Goal: Task Accomplishment & Management: Complete application form

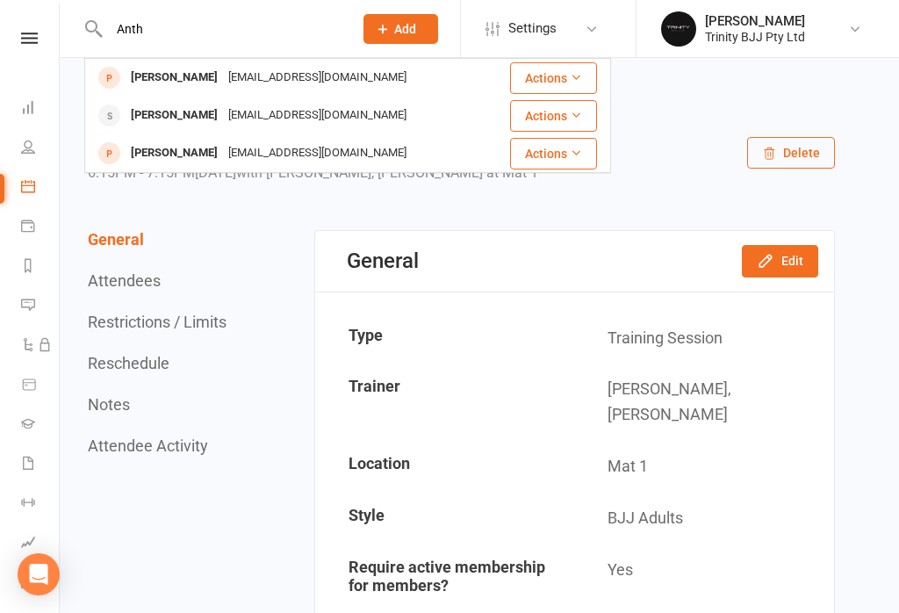
type input "Anth"
click at [156, 83] on div "[PERSON_NAME]" at bounding box center [174, 77] width 97 height 25
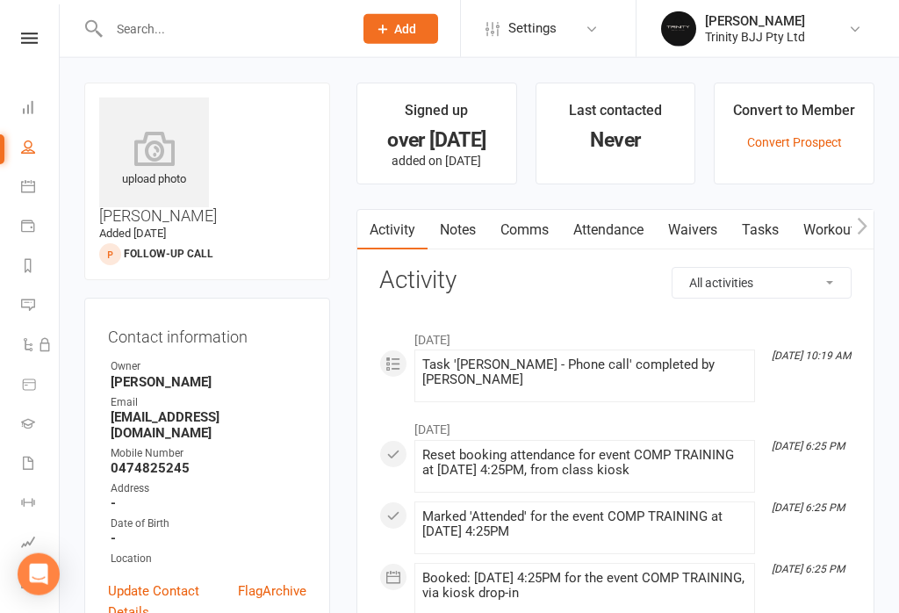
scroll to position [20, 0]
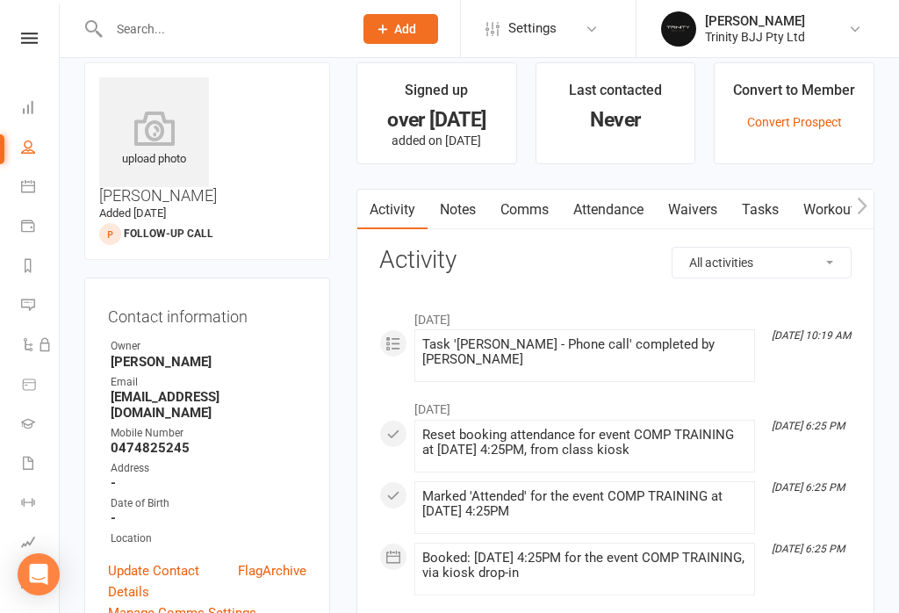
click at [698, 212] on link "Waivers" at bounding box center [693, 210] width 74 height 40
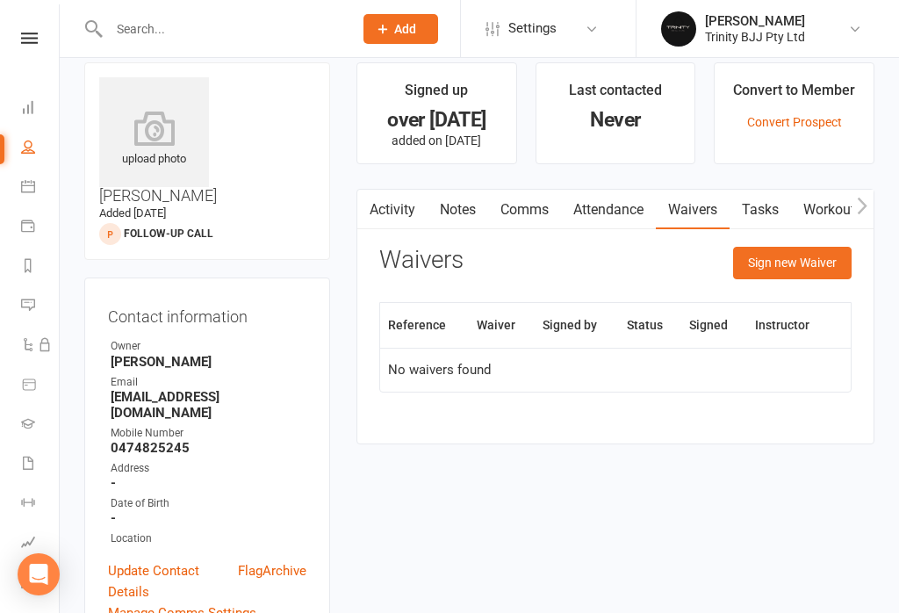
click at [811, 277] on button "Sign new Waiver" at bounding box center [792, 263] width 119 height 32
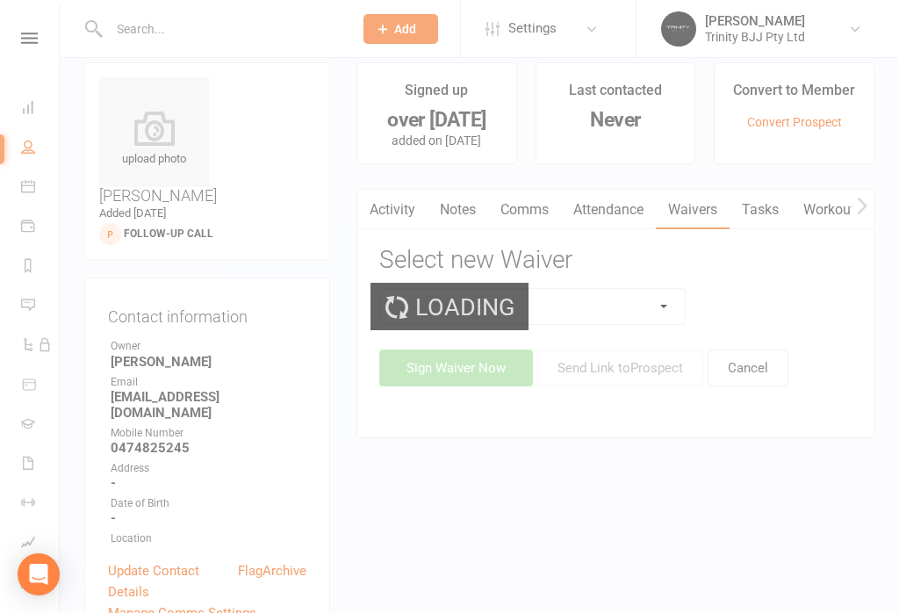
click at [631, 292] on select at bounding box center [532, 306] width 305 height 35
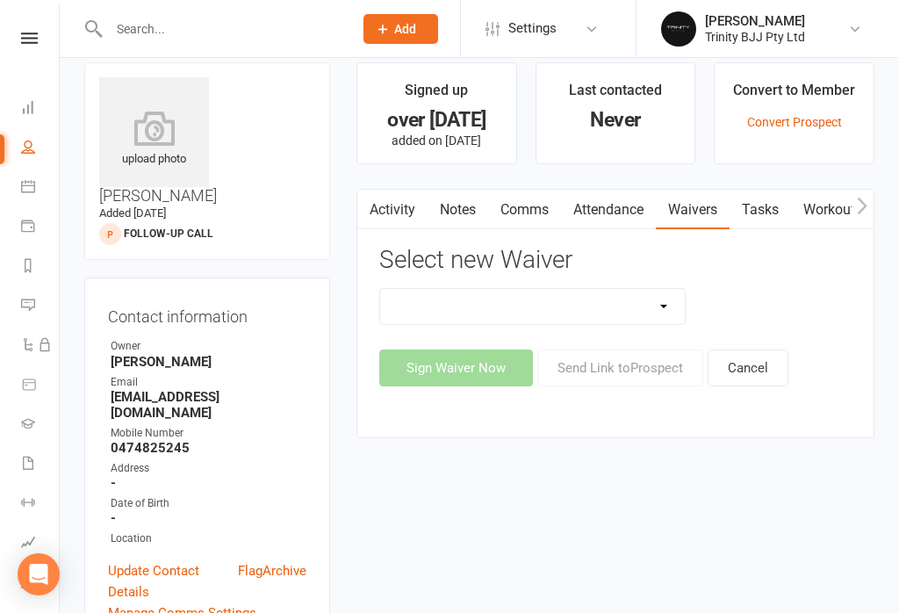
select select "11525"
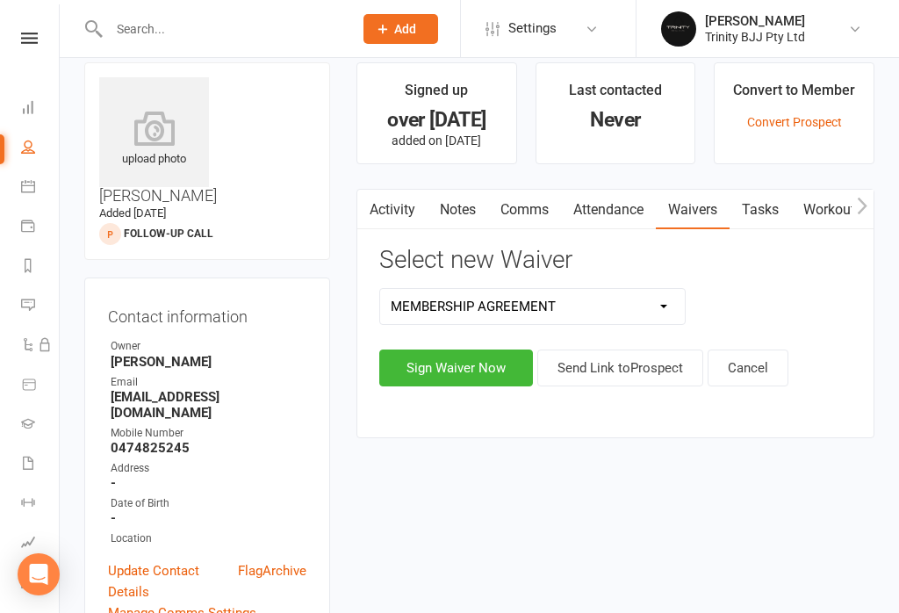
click at [457, 359] on button "Sign Waiver Now" at bounding box center [456, 367] width 154 height 37
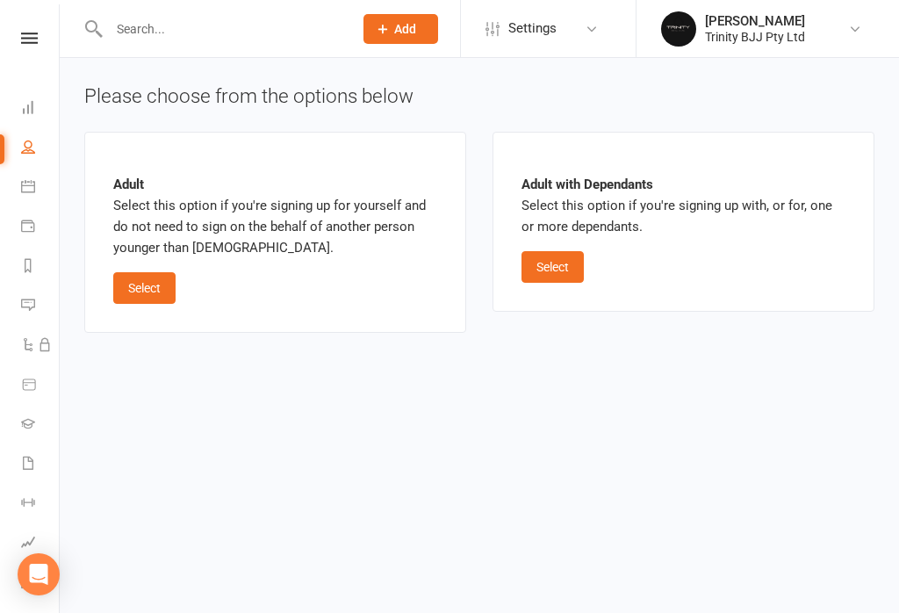
click at [146, 283] on button "Select" at bounding box center [144, 288] width 62 height 32
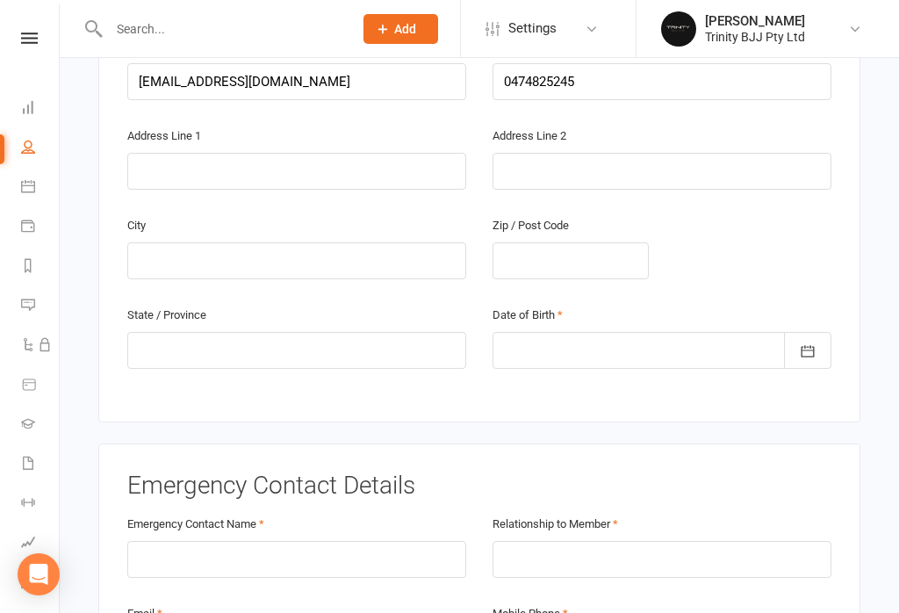
scroll to position [495, 0]
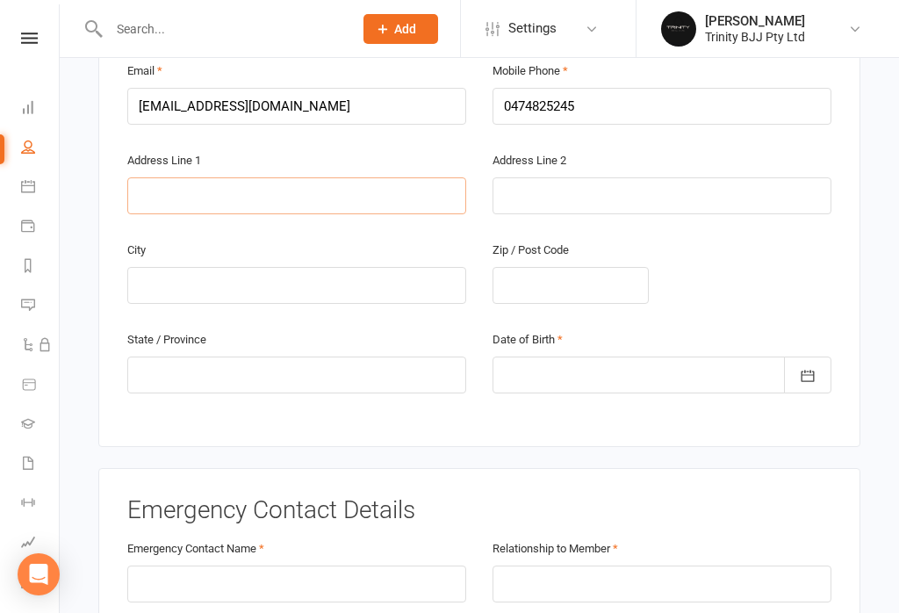
click at [242, 177] on input "text" at bounding box center [296, 195] width 339 height 37
type input "[STREET_ADDRESS]"
click at [363, 267] on input "text" at bounding box center [296, 285] width 339 height 37
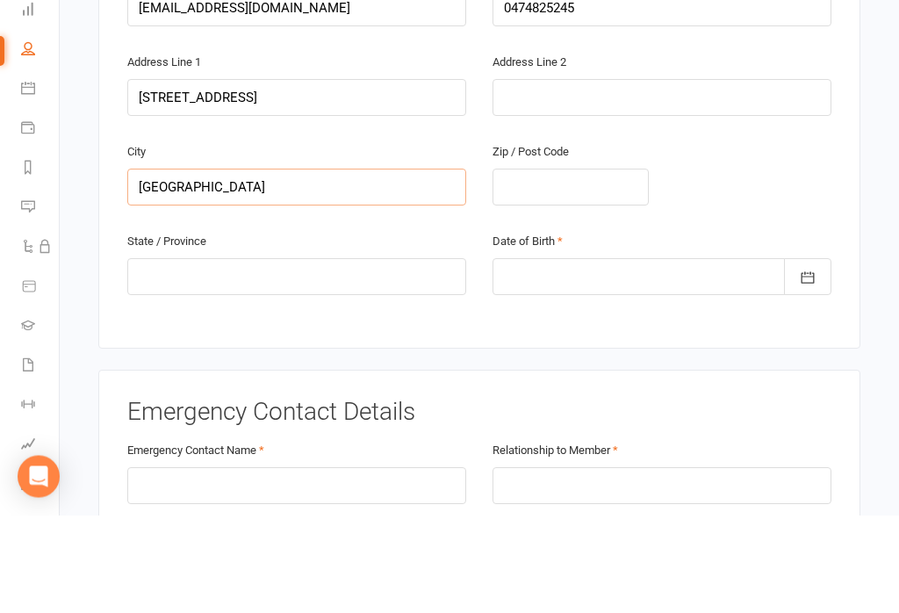
type input "[GEOGRAPHIC_DATA]"
click at [588, 267] on input "text" at bounding box center [571, 285] width 156 height 37
type input "2101"
click at [389, 356] on input "text" at bounding box center [296, 374] width 339 height 37
type input "[GEOGRAPHIC_DATA]"
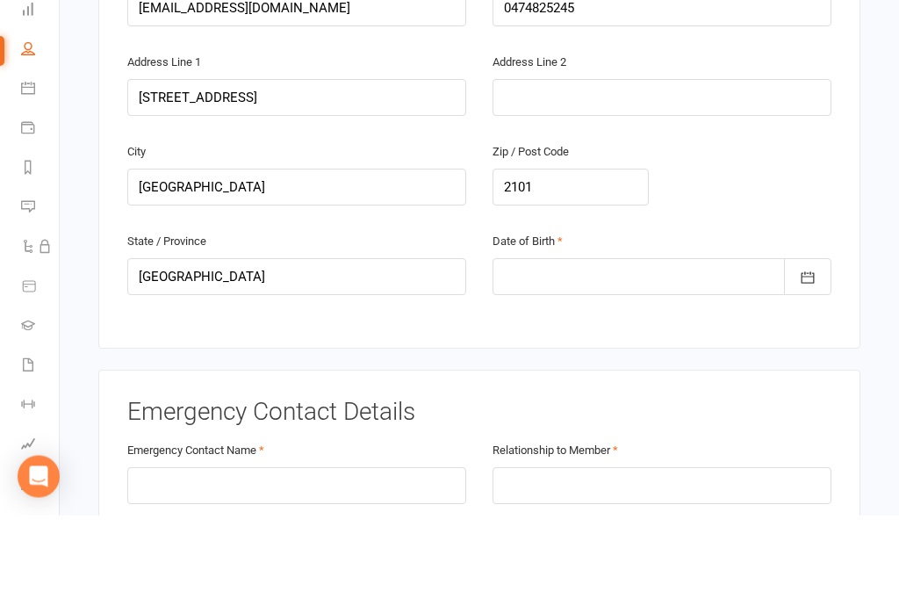
click at [727, 356] on div at bounding box center [662, 374] width 339 height 37
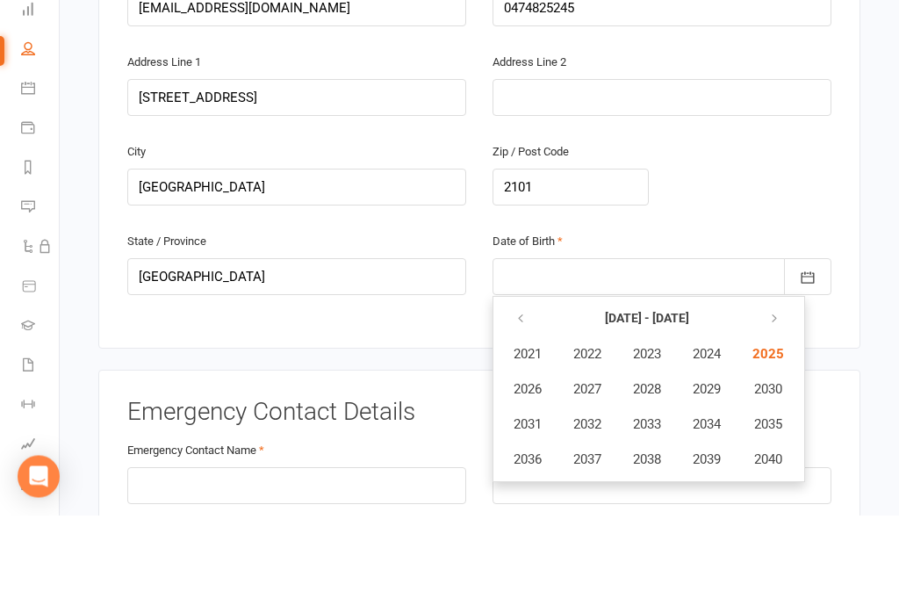
scroll to position [742, 0]
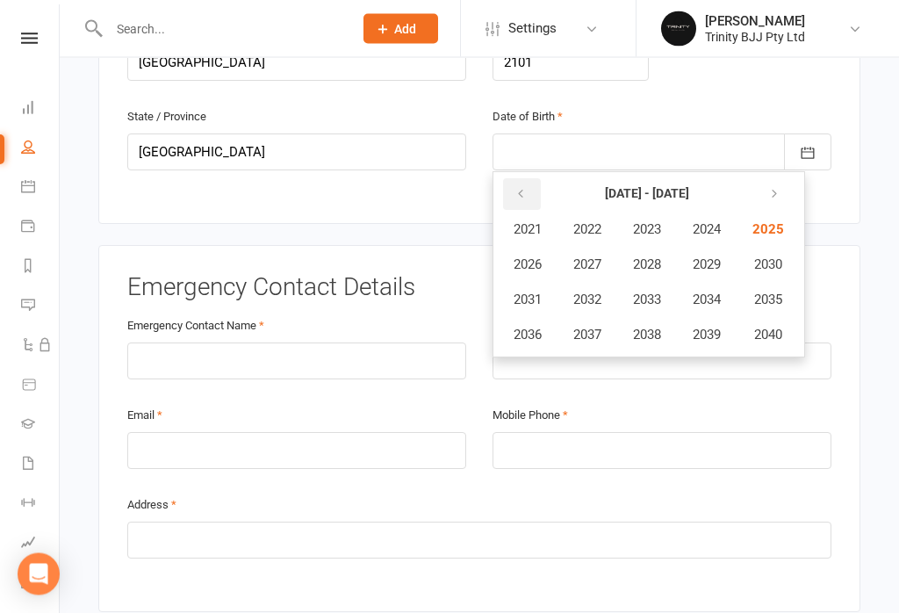
click at [530, 179] on button "button" at bounding box center [522, 195] width 38 height 32
click at [526, 187] on icon "button" at bounding box center [521, 194] width 12 height 14
click at [528, 178] on button "button" at bounding box center [522, 194] width 38 height 32
click at [523, 187] on icon "button" at bounding box center [521, 194] width 12 height 14
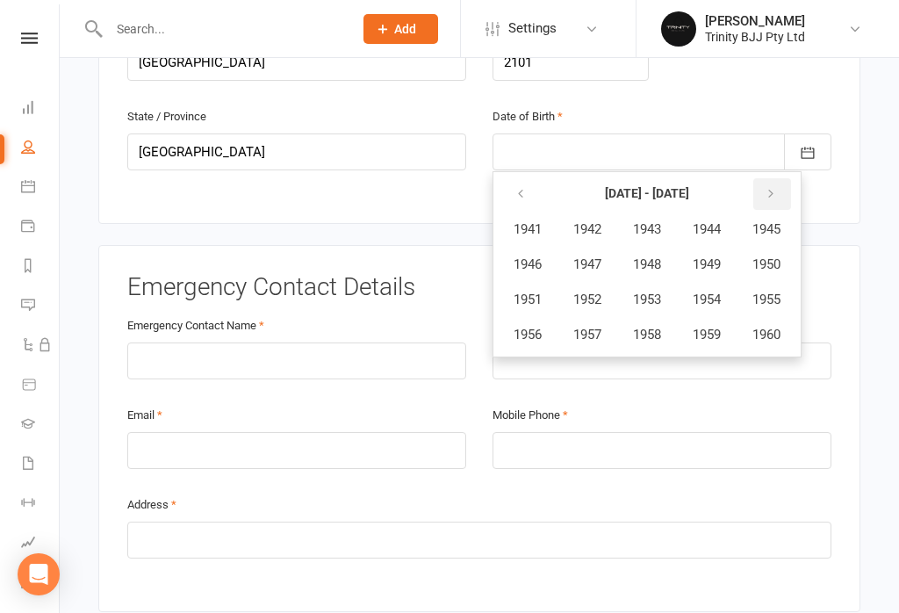
click at [777, 187] on icon "button" at bounding box center [771, 194] width 12 height 14
click at [786, 212] on button "1985" at bounding box center [767, 228] width 58 height 33
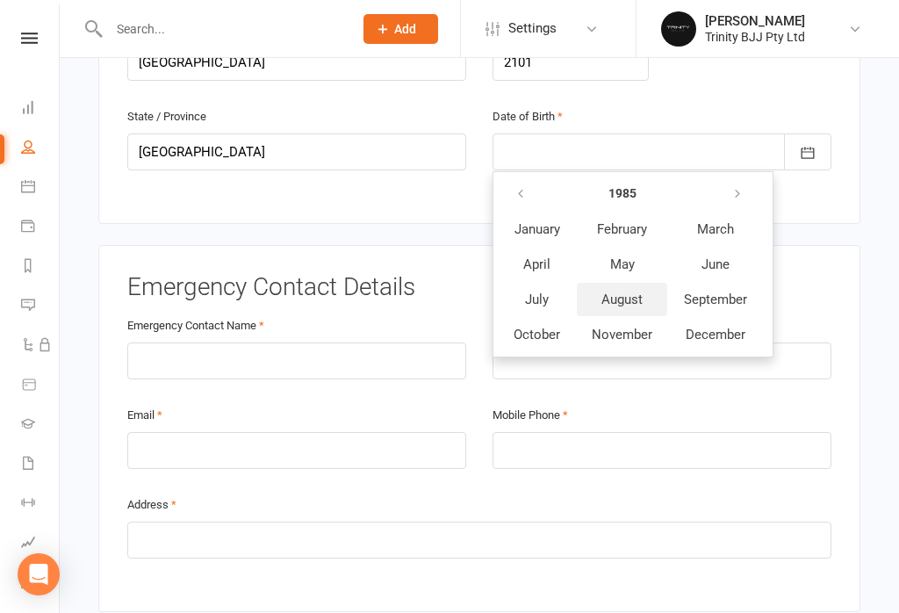
click at [644, 283] on button "August" at bounding box center [622, 299] width 90 height 33
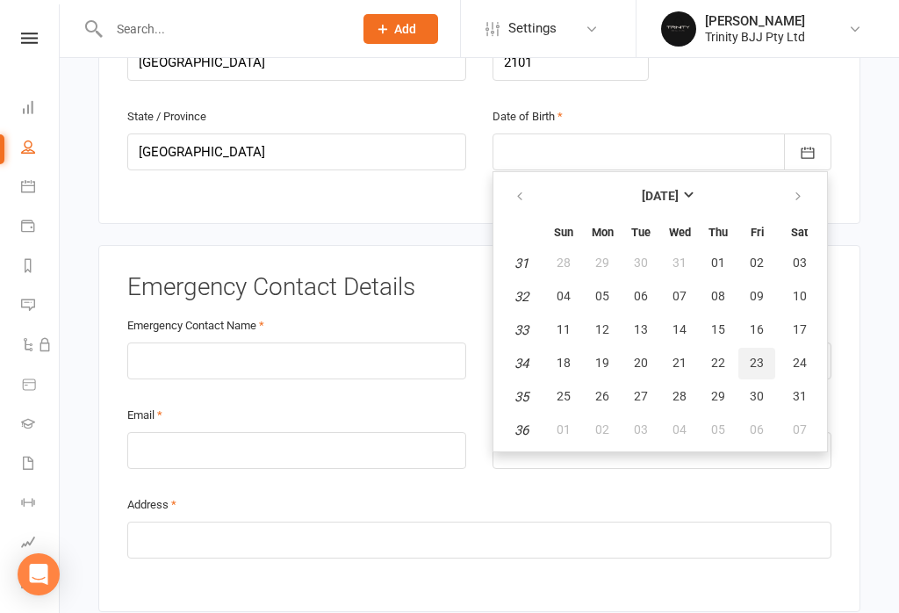
click at [751, 356] on span "23" at bounding box center [757, 363] width 14 height 14
type input "[DATE]"
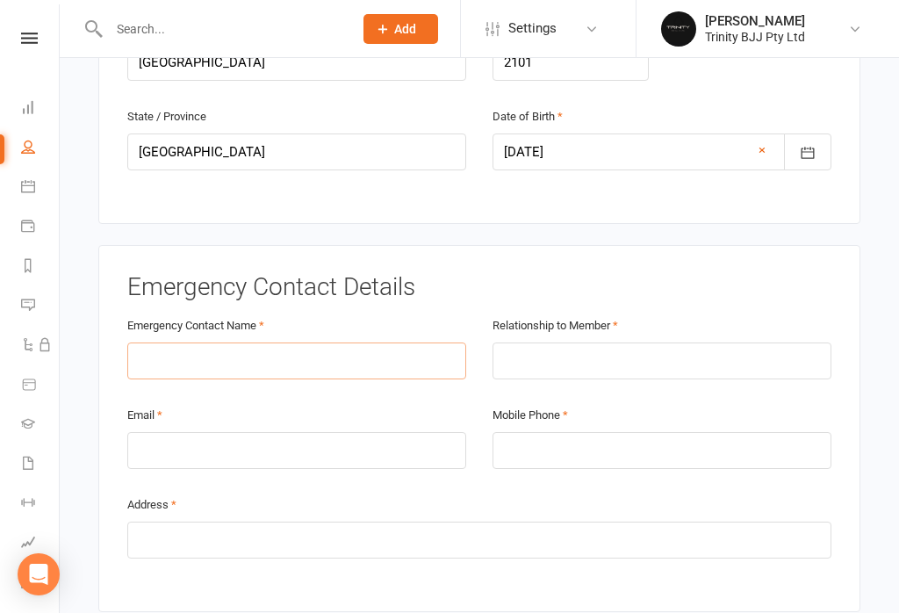
click at [393, 342] on input "text" at bounding box center [296, 360] width 339 height 37
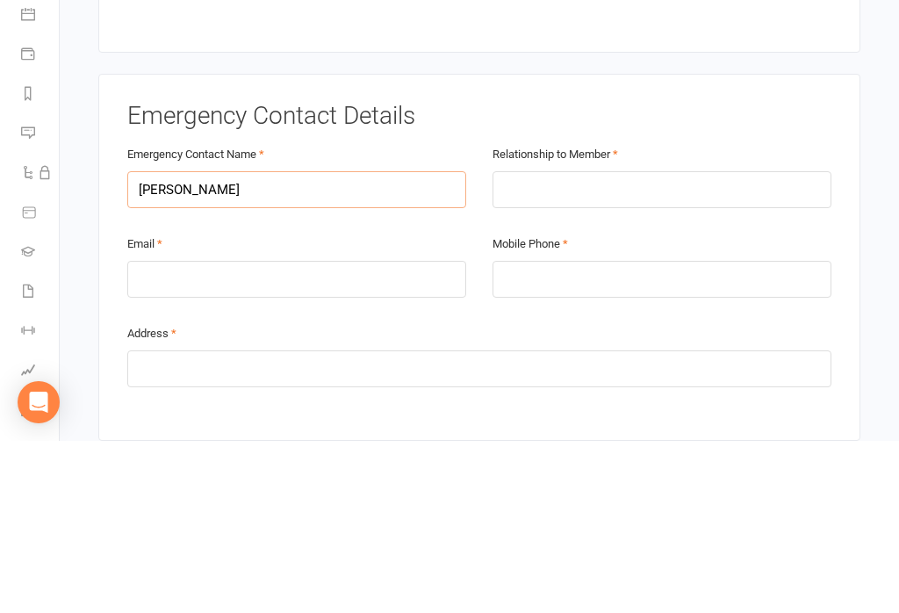
type input "[PERSON_NAME]"
click at [688, 343] on input "text" at bounding box center [662, 361] width 339 height 37
type input "P"
type input "Wife"
click at [280, 433] on input "email" at bounding box center [296, 451] width 339 height 37
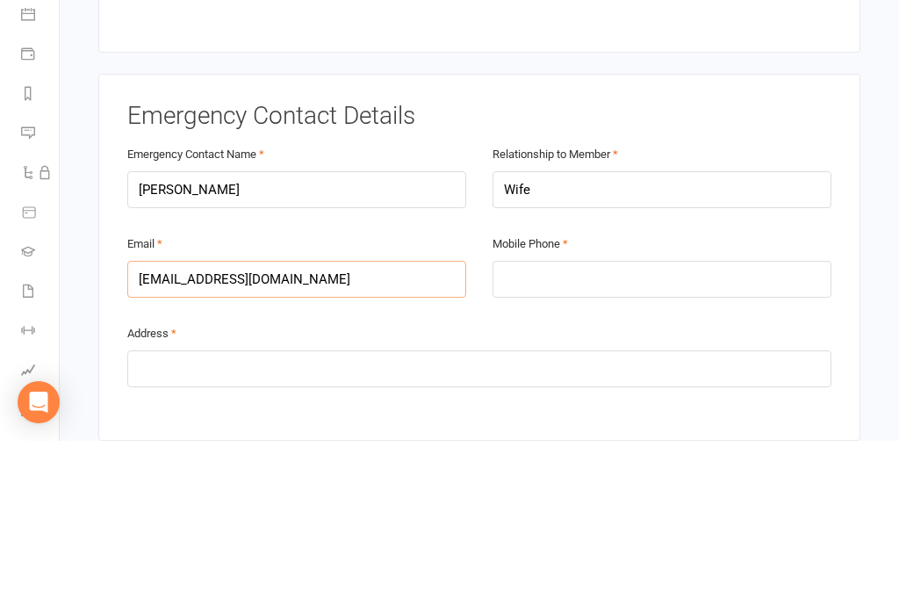
type input "[EMAIL_ADDRESS][DOMAIN_NAME]"
click at [668, 433] on input "tel" at bounding box center [662, 451] width 339 height 37
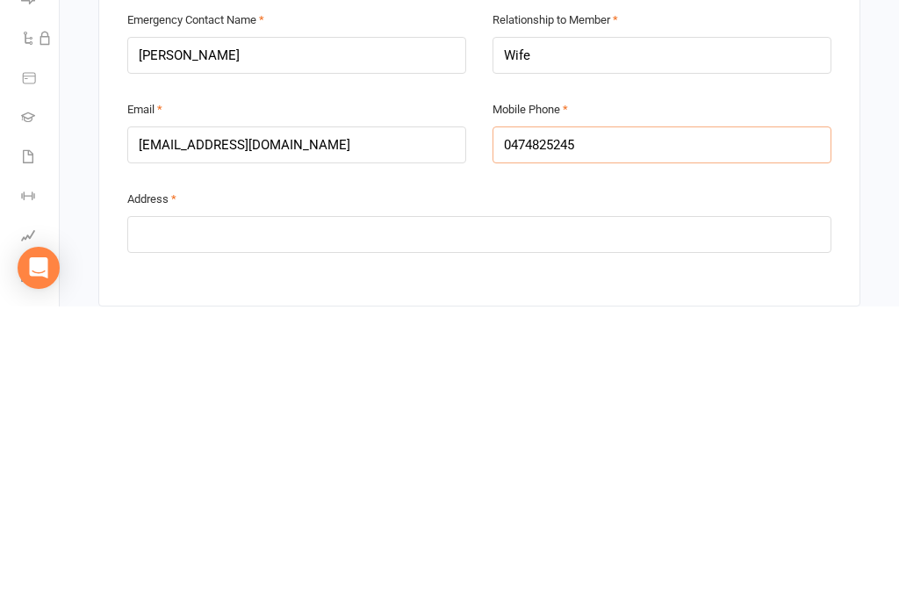
type input "0474825245"
click at [713, 522] on input "text" at bounding box center [479, 540] width 704 height 37
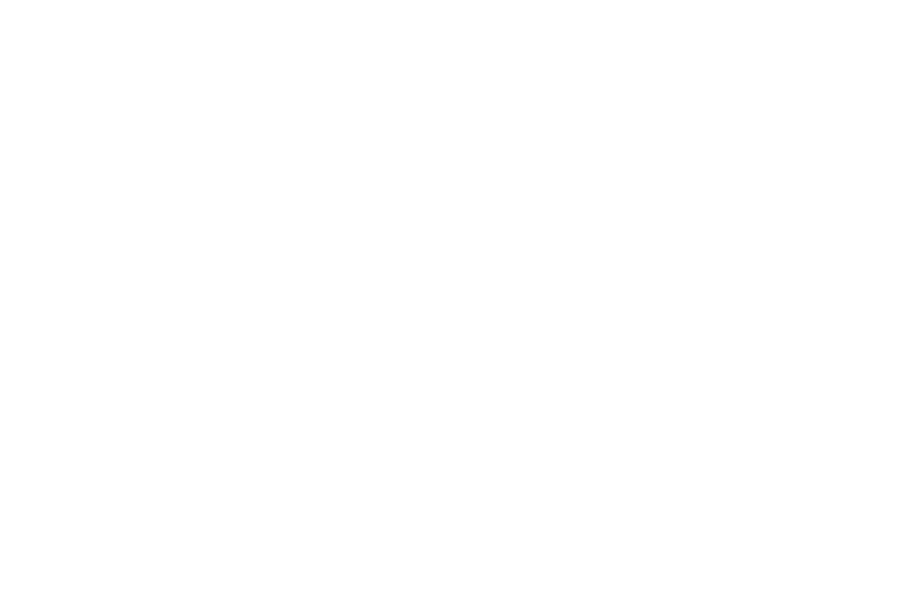
scroll to position [2009, 0]
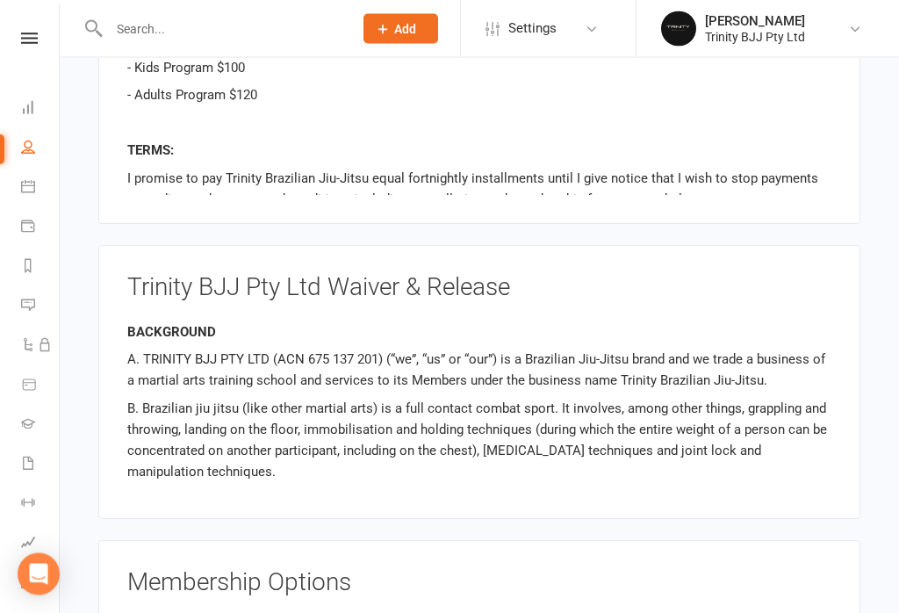
type input "[STREET_ADDRESS]"
click at [51, 133] on link "People" at bounding box center [41, 149] width 40 height 40
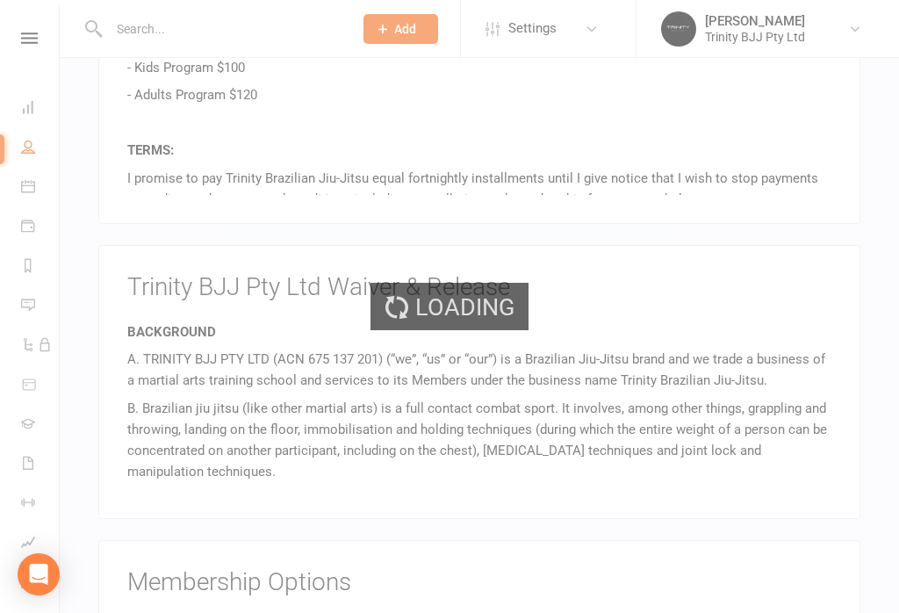
select select "100"
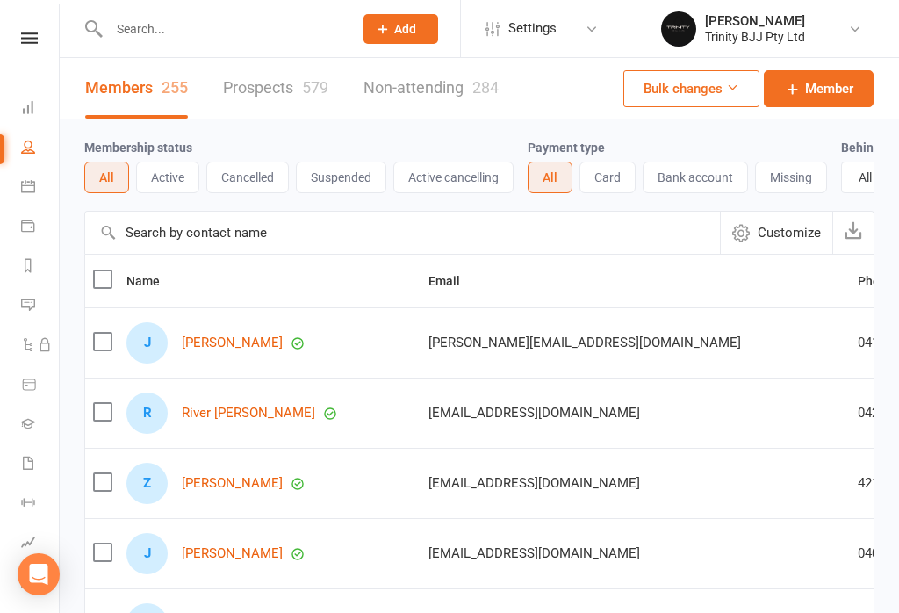
click at [29, 97] on link "Dashboard" at bounding box center [41, 110] width 40 height 40
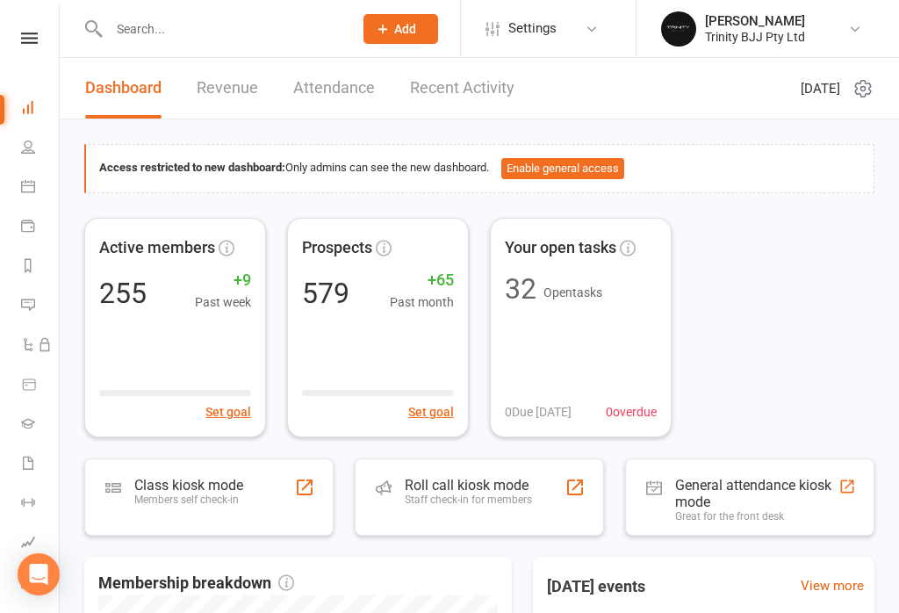
click at [295, 481] on div at bounding box center [304, 487] width 21 height 21
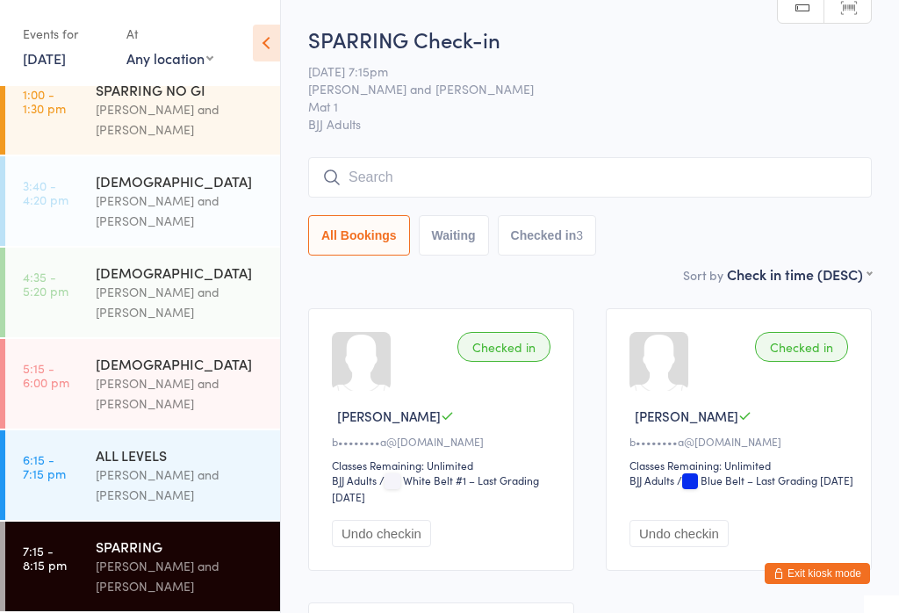
scroll to position [198, 0]
click at [79, 267] on link "4:35 - 5:20 pm 6 - 9 YO Otamar Barreto and Marcelo Gomide" at bounding box center [142, 293] width 275 height 90
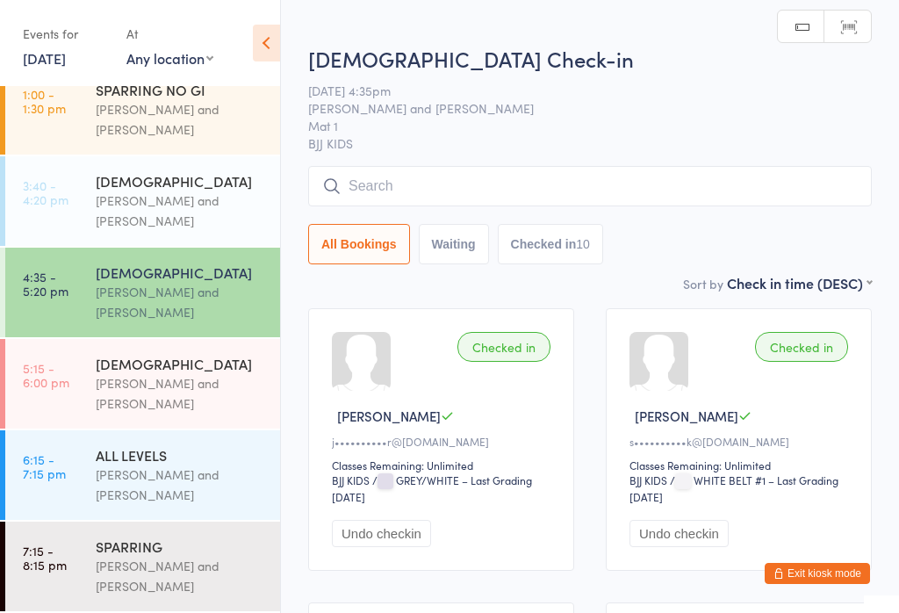
click at [385, 187] on input "search" at bounding box center [590, 186] width 564 height 40
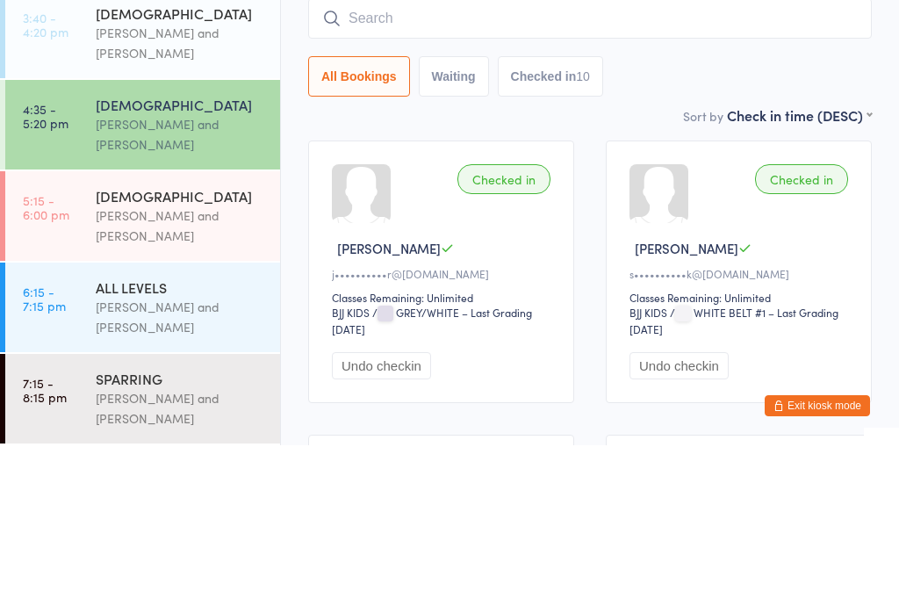
click at [77, 339] on link "5:15 - 6:00 pm 10 - 15 YO Otamar Barreto and Marcelo Gomide" at bounding box center [142, 384] width 275 height 90
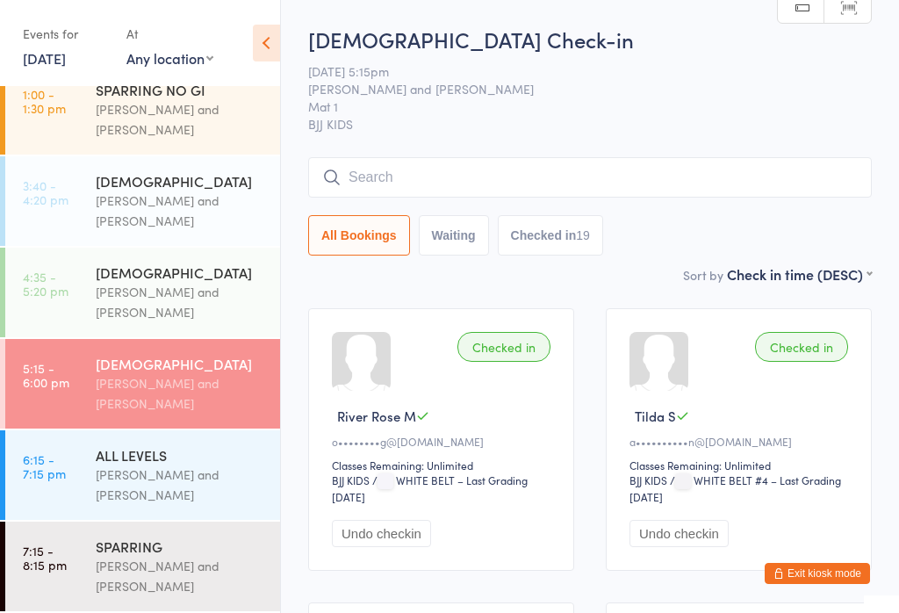
click at [184, 467] on div "Otamar Barreto and Marcelo Gomide" at bounding box center [180, 484] width 169 height 40
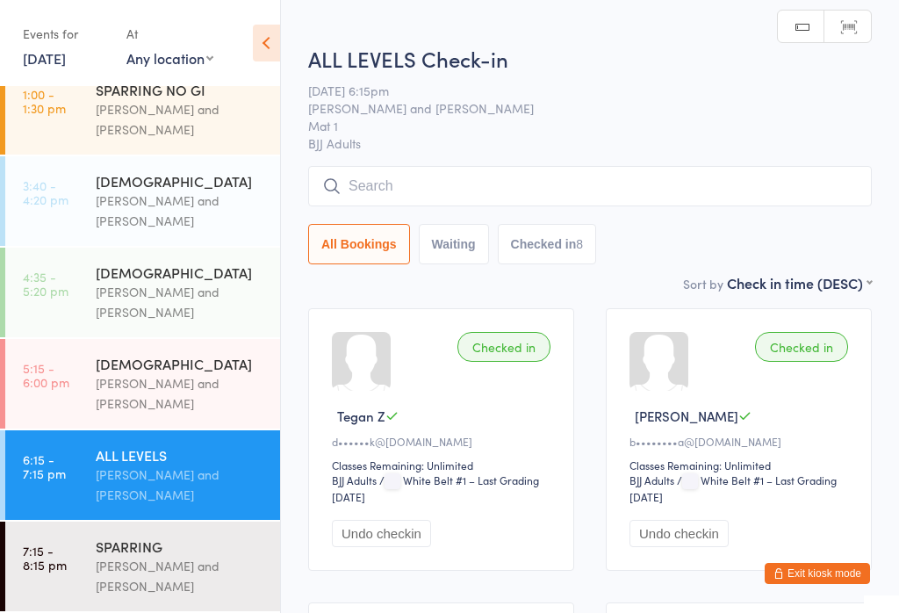
click at [450, 191] on input "search" at bounding box center [590, 186] width 564 height 40
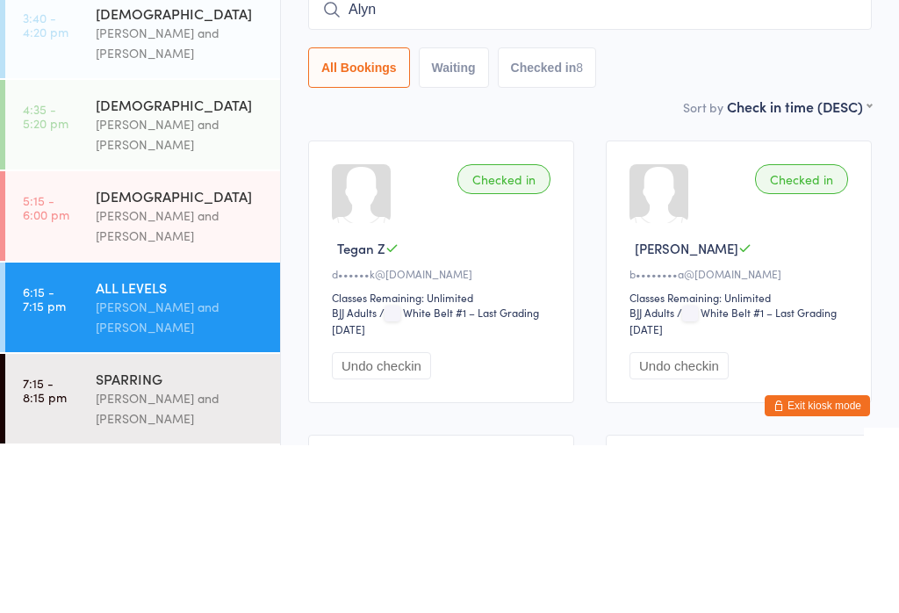
type input "Alyne"
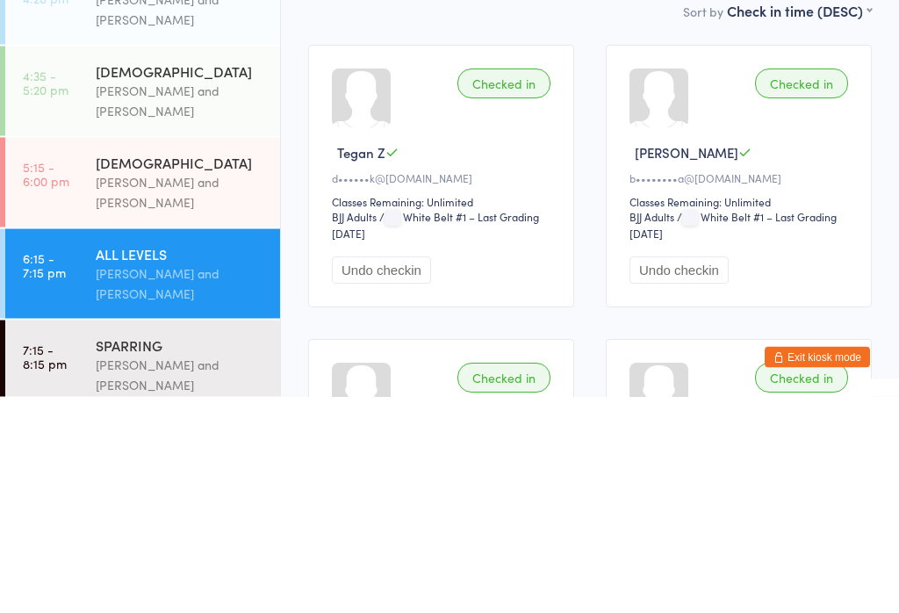
scroll to position [47, 0]
